Goal: Task Accomplishment & Management: Manage account settings

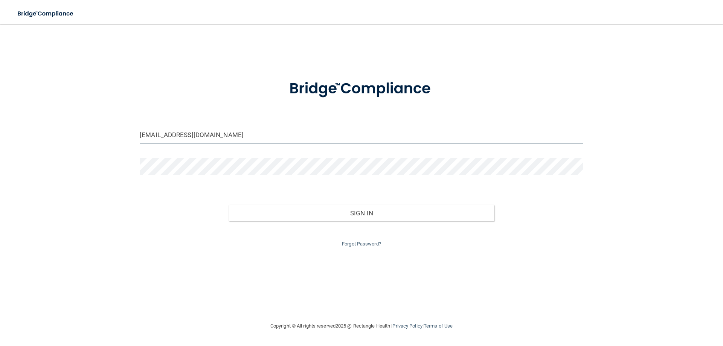
click at [162, 134] on input "[EMAIL_ADDRESS][DOMAIN_NAME]" at bounding box center [362, 135] width 444 height 17
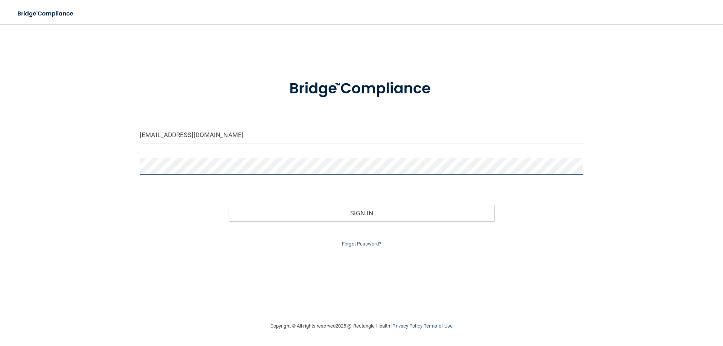
click at [110, 169] on div "[EMAIL_ADDRESS][DOMAIN_NAME] Invalid email/password. You don't have permission …" at bounding box center [361, 173] width 693 height 282
click at [229, 205] on button "Sign In" at bounding box center [362, 213] width 266 height 17
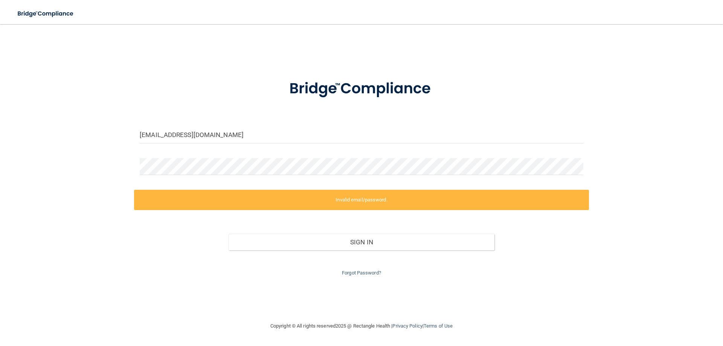
click at [180, 160] on form "[EMAIL_ADDRESS][DOMAIN_NAME] Invalid email/password. You don't have permission …" at bounding box center [362, 173] width 444 height 208
drag, startPoint x: 186, startPoint y: 157, endPoint x: 116, endPoint y: 162, distance: 69.9
click at [116, 162] on div "[EMAIL_ADDRESS][DOMAIN_NAME] Invalid email/password. You don't have permission …" at bounding box center [361, 173] width 693 height 282
click at [164, 135] on input "[EMAIL_ADDRESS][DOMAIN_NAME]" at bounding box center [362, 135] width 444 height 17
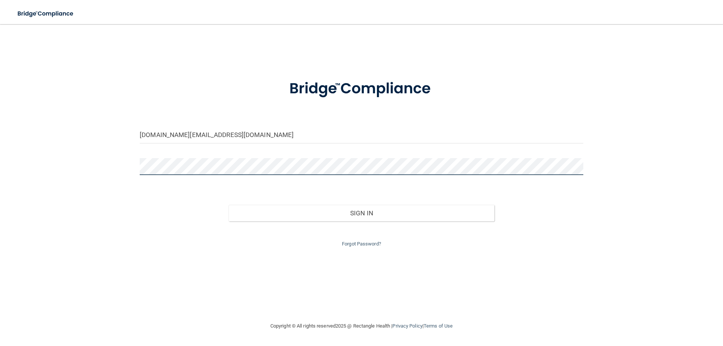
click at [52, 166] on div "[DOMAIN_NAME][EMAIL_ADDRESS][DOMAIN_NAME] Invalid email/password. You don't hav…" at bounding box center [361, 173] width 693 height 282
drag, startPoint x: 133, startPoint y: 291, endPoint x: 167, endPoint y: 272, distance: 38.8
click at [149, 279] on div "[DOMAIN_NAME][EMAIL_ADDRESS][DOMAIN_NAME] Invalid email/password. You don't hav…" at bounding box center [361, 173] width 693 height 282
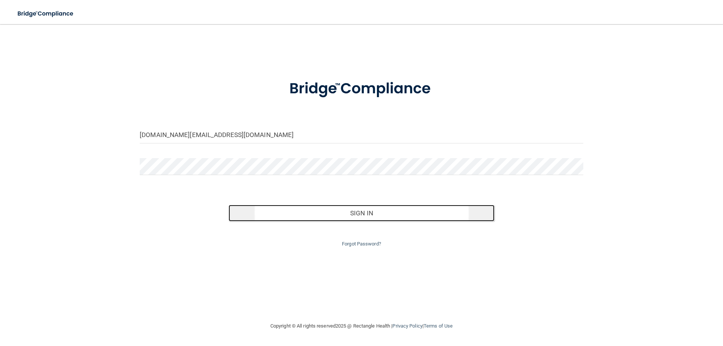
click at [362, 215] on button "Sign In" at bounding box center [362, 213] width 266 height 17
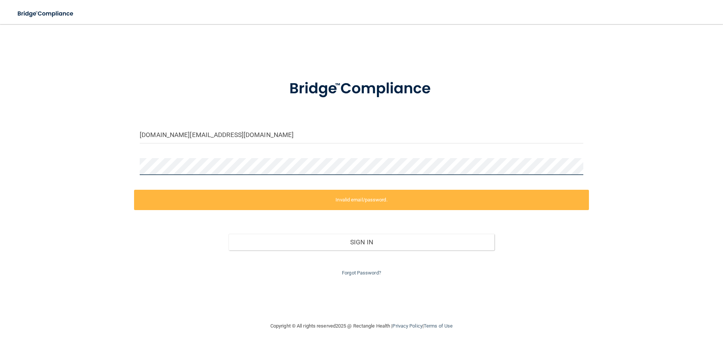
click at [81, 166] on div "[DOMAIN_NAME][EMAIL_ADDRESS][DOMAIN_NAME] Invalid email/password. You don't hav…" at bounding box center [361, 173] width 693 height 282
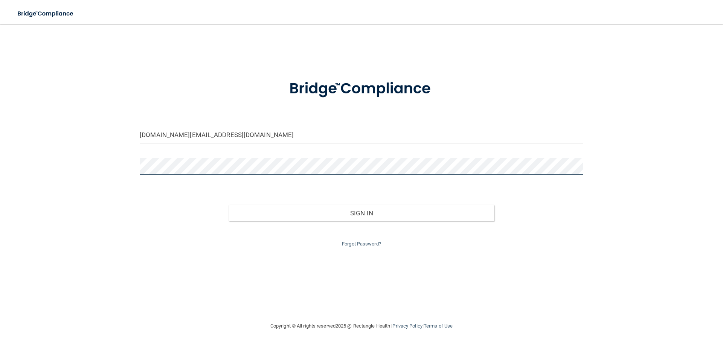
click at [229, 205] on button "Sign In" at bounding box center [362, 213] width 266 height 17
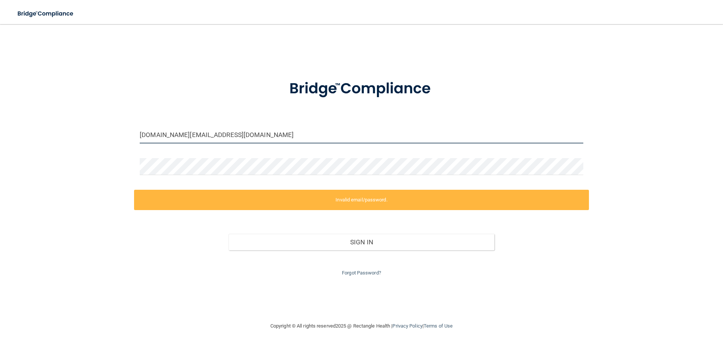
click at [157, 134] on input "[DOMAIN_NAME][EMAIL_ADDRESS][DOMAIN_NAME]" at bounding box center [362, 135] width 444 height 17
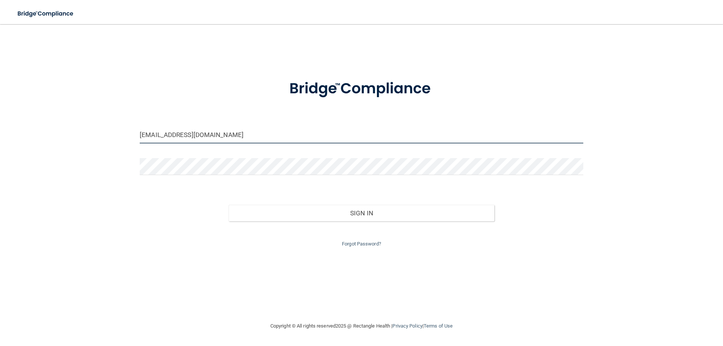
type input "[EMAIL_ADDRESS][DOMAIN_NAME]"
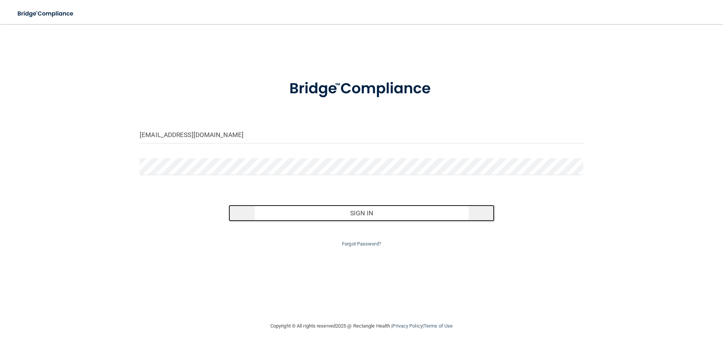
click at [346, 213] on button "Sign In" at bounding box center [362, 213] width 266 height 17
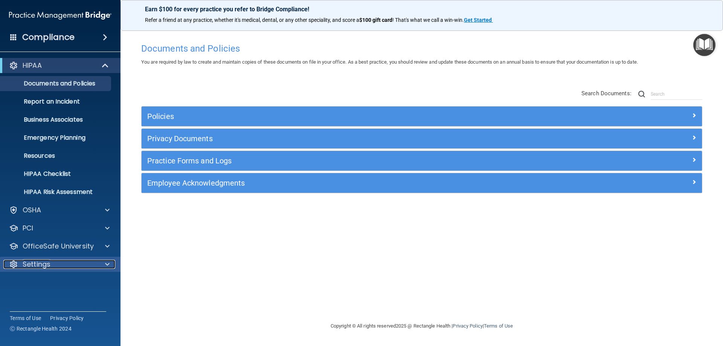
click at [42, 261] on p "Settings" at bounding box center [37, 264] width 28 height 9
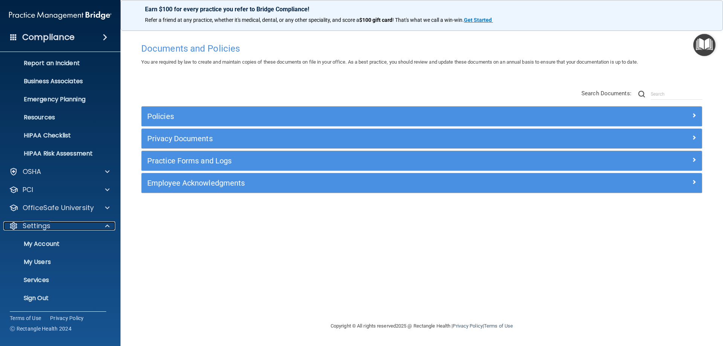
scroll to position [39, 0]
click at [45, 264] on p "My Users" at bounding box center [56, 262] width 103 height 8
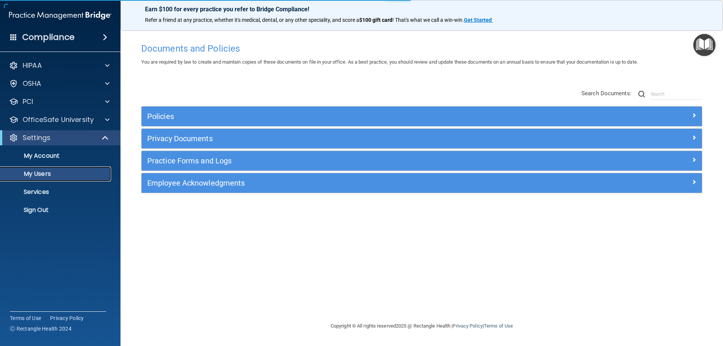
select select "20"
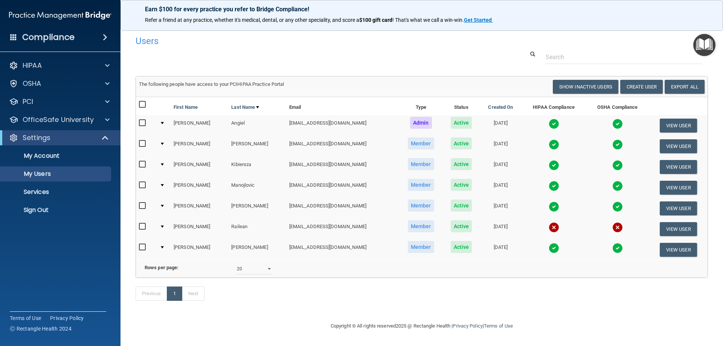
click at [163, 227] on div at bounding box center [162, 227] width 3 height 2
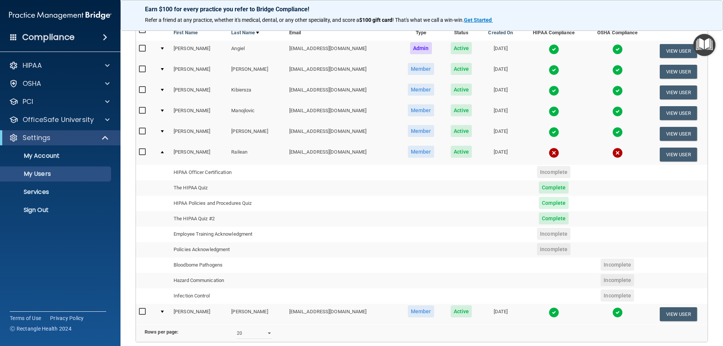
scroll to position [75, 0]
